Goal: Find specific page/section: Find specific page/section

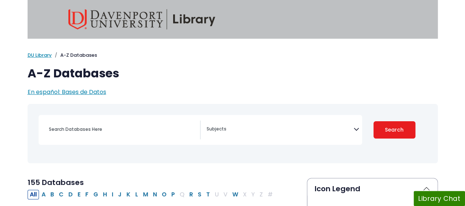
click at [228, 122] on span "Search filters" at bounding box center [280, 129] width 147 height 19
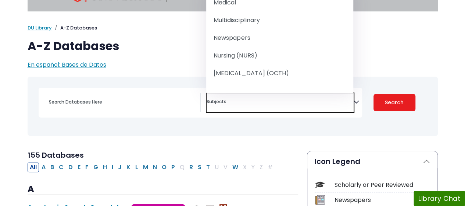
scroll to position [664, 0]
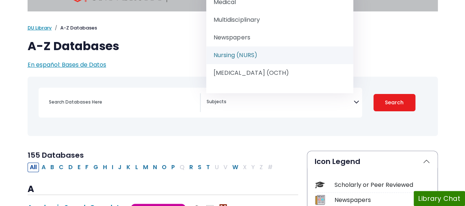
select select "219076"
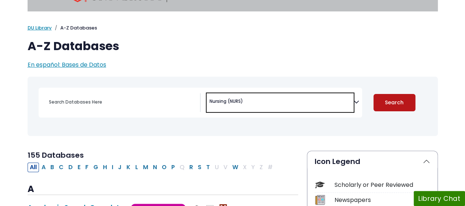
click at [391, 110] on button "Search" at bounding box center [395, 102] width 42 height 17
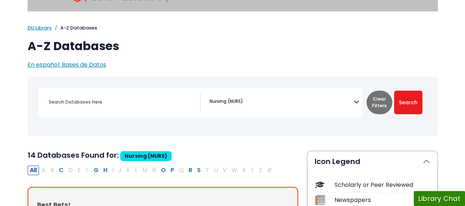
scroll to position [134, 0]
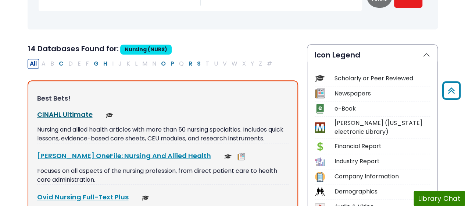
click at [64, 115] on link "CINAHL Ultimate This link opens in a new window" at bounding box center [65, 114] width 56 height 9
click at [85, 109] on div "CINAHL Ultimate This link opens in a new window" at bounding box center [163, 114] width 252 height 10
click at [82, 115] on link "CINAHL Ultimate This link opens in a new window" at bounding box center [65, 114] width 56 height 9
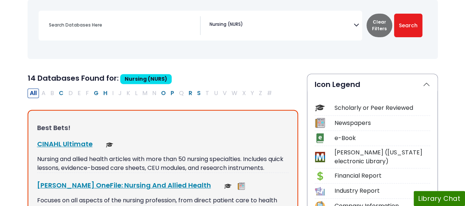
scroll to position [105, 0]
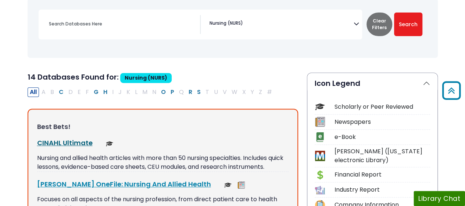
click at [70, 142] on link "CINAHL Ultimate This link opens in a new window" at bounding box center [65, 142] width 56 height 9
click at [77, 141] on link "CINAHL Ultimate This link opens in a new window" at bounding box center [65, 142] width 56 height 9
